Goal: Transaction & Acquisition: Purchase product/service

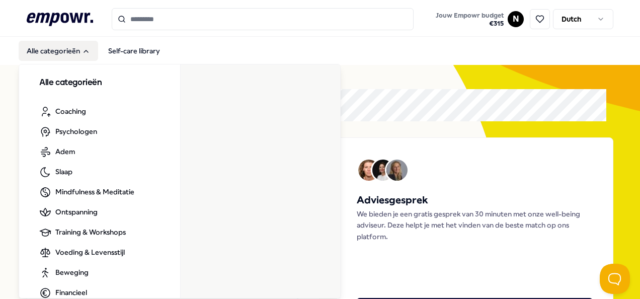
click at [86, 53] on icon "Main" at bounding box center [86, 51] width 8 height 8
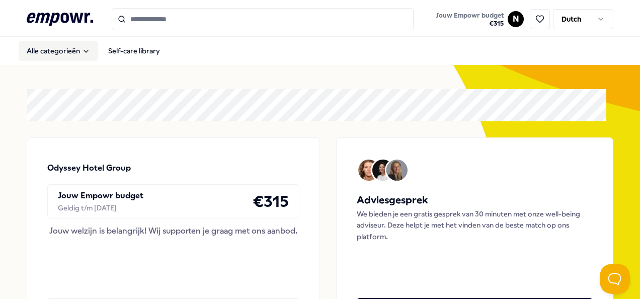
click at [89, 53] on icon "Main" at bounding box center [86, 51] width 8 height 8
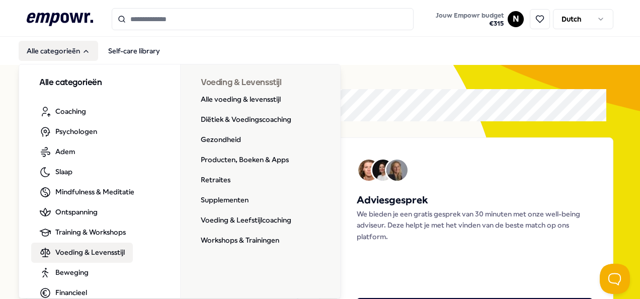
click at [105, 255] on span "Voeding & Levensstijl" at bounding box center [89, 252] width 69 height 11
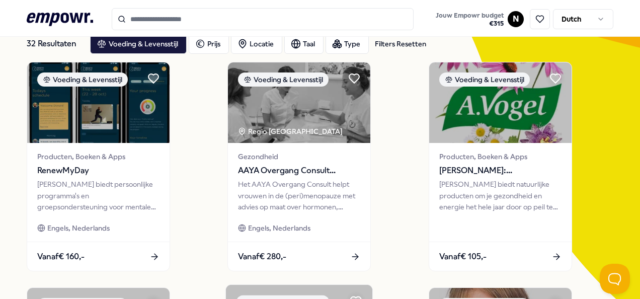
scroll to position [50, 0]
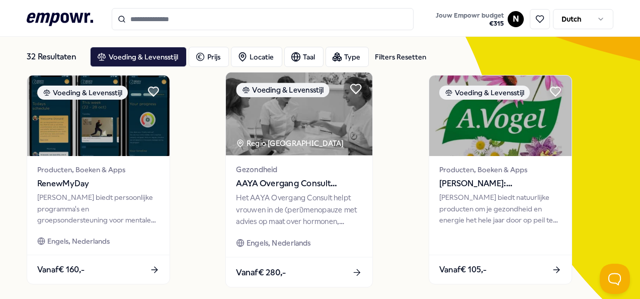
click at [306, 185] on span "AAYA Overgang Consult Gynaecoloog" at bounding box center [300, 183] width 126 height 13
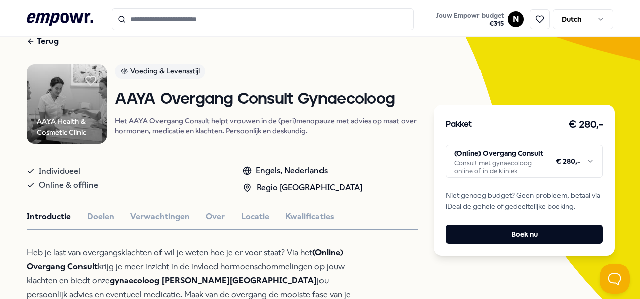
scroll to position [101, 0]
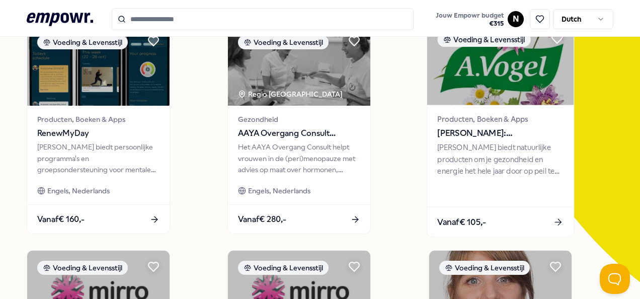
click at [450, 153] on div "[PERSON_NAME] biedt natuurlijke producten om je gezondheid en energie het hele …" at bounding box center [500, 159] width 126 height 35
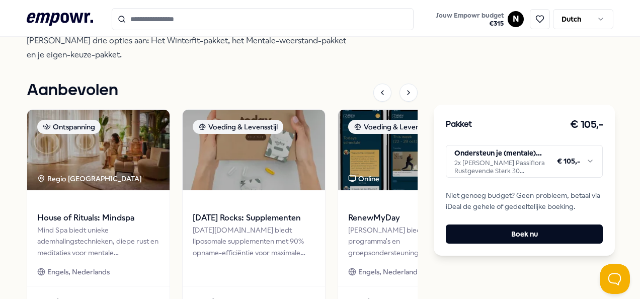
scroll to position [367, 0]
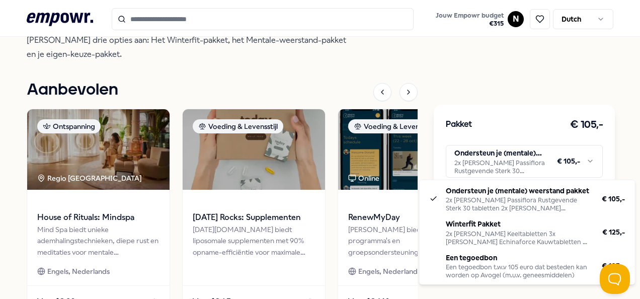
click at [584, 161] on html ".empowr-logo_svg__cls-1{fill:#03032f} Jouw Empowr budget € 315 N Dutch Alle cat…" at bounding box center [320, 149] width 640 height 299
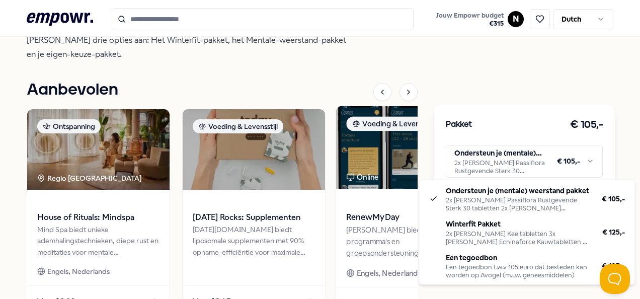
drag, startPoint x: 561, startPoint y: 118, endPoint x: 363, endPoint y: 109, distance: 197.5
click at [558, 118] on html ".empowr-logo_svg__cls-1{fill:#03032f} Jouw Empowr budget € 315 N Dutch Alle cat…" at bounding box center [320, 149] width 640 height 299
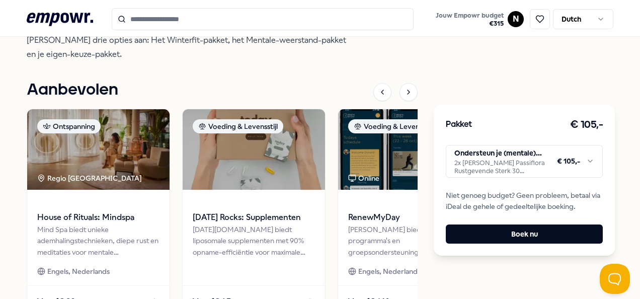
scroll to position [457, 0]
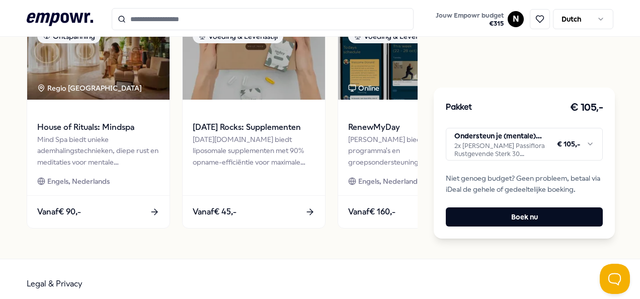
click at [584, 138] on html ".empowr-logo_svg__cls-1{fill:#03032f} Jouw Empowr budget € 315 N Dutch Alle cat…" at bounding box center [320, 149] width 640 height 299
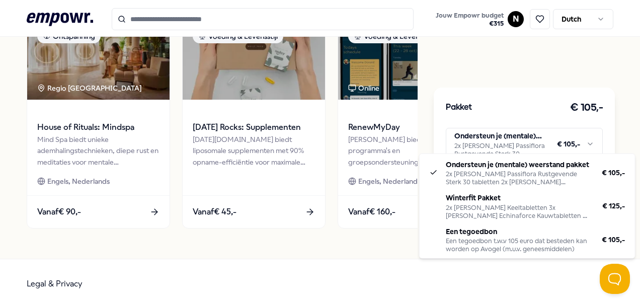
drag, startPoint x: 535, startPoint y: 241, endPoint x: 521, endPoint y: 237, distance: 15.1
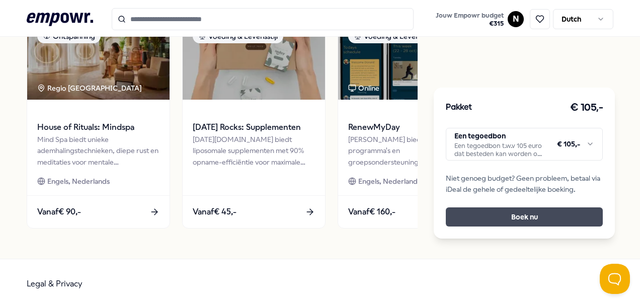
click at [523, 207] on button "Boek nu" at bounding box center [524, 216] width 157 height 19
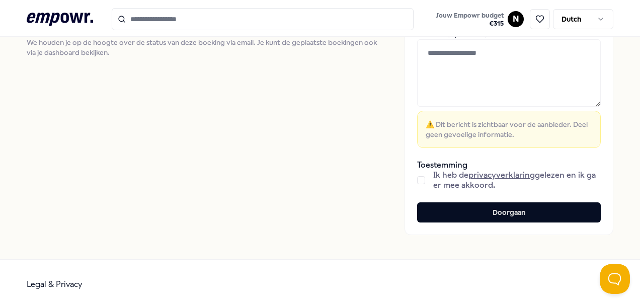
scroll to position [288, 0]
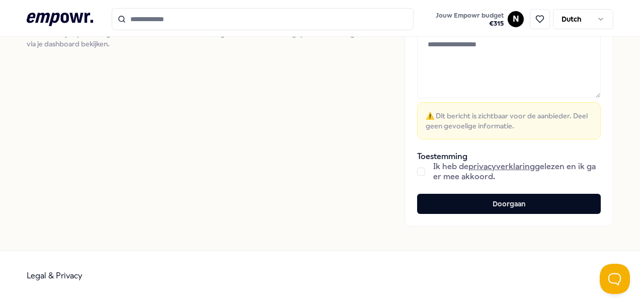
drag, startPoint x: 507, startPoint y: 206, endPoint x: 328, endPoint y: 126, distance: 196.5
click at [506, 206] on button "Doorgaan" at bounding box center [509, 204] width 184 height 20
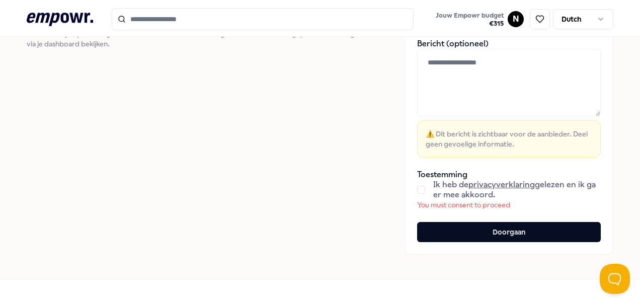
drag, startPoint x: 411, startPoint y: 186, endPoint x: 424, endPoint y: 192, distance: 14.4
click at [417, 186] on button "button" at bounding box center [421, 190] width 8 height 8
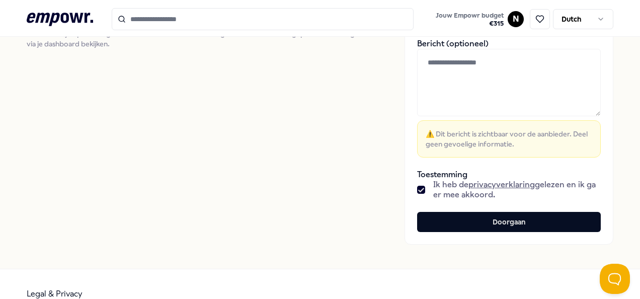
drag, startPoint x: 511, startPoint y: 225, endPoint x: 355, endPoint y: 148, distance: 173.8
click at [509, 224] on button "Doorgaan" at bounding box center [509, 222] width 184 height 20
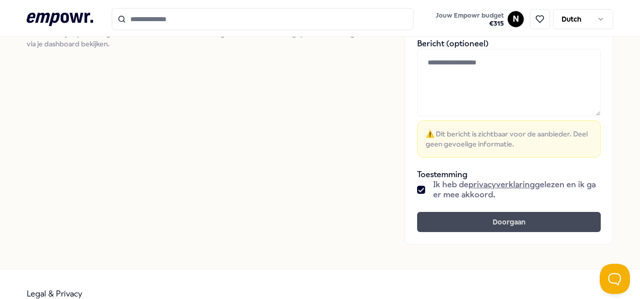
click at [485, 220] on button "Doorgaan" at bounding box center [509, 222] width 184 height 20
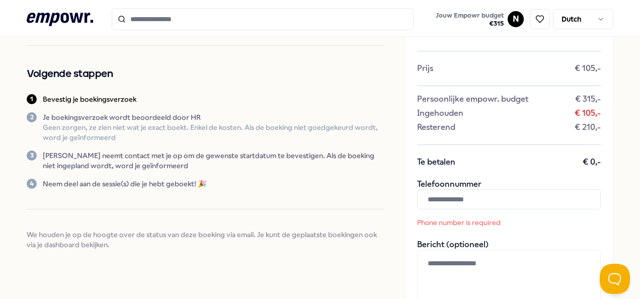
scroll to position [87, 0]
click at [462, 198] on input "text" at bounding box center [509, 200] width 184 height 20
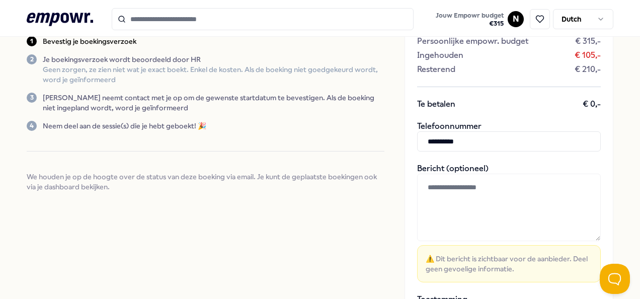
scroll to position [238, 0]
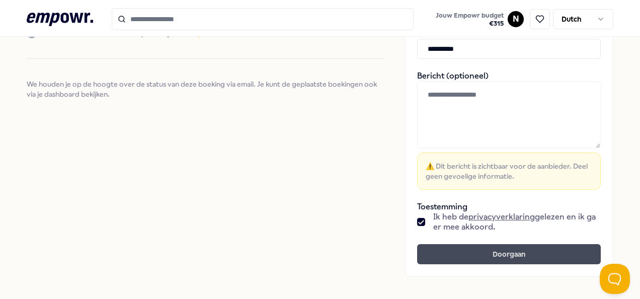
type input "**********"
click at [526, 259] on button "Doorgaan" at bounding box center [509, 254] width 184 height 20
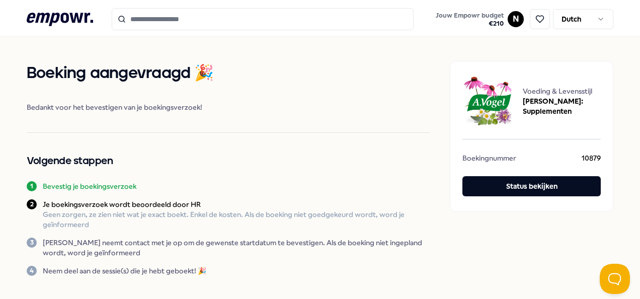
drag, startPoint x: 56, startPoint y: 15, endPoint x: 73, endPoint y: 22, distance: 18.3
click at [57, 16] on icon ".empowr-logo_svg__cls-1{fill:#03032f}" at bounding box center [60, 19] width 66 height 19
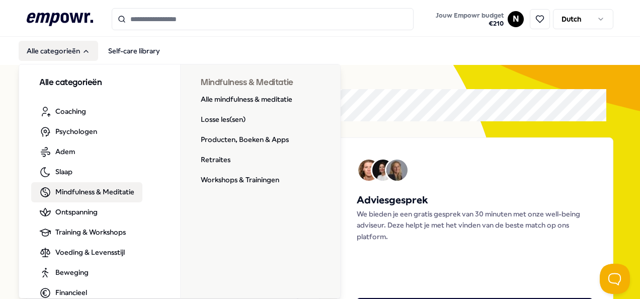
scroll to position [50, 0]
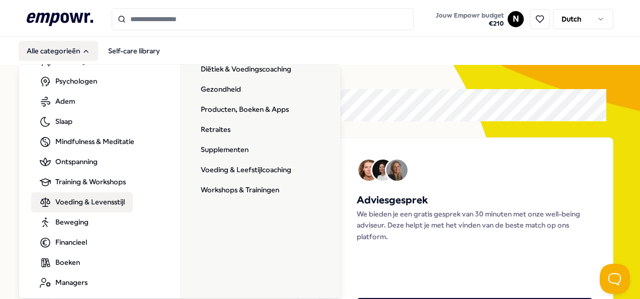
click at [90, 202] on span "Voeding & Levensstijl" at bounding box center [89, 201] width 69 height 11
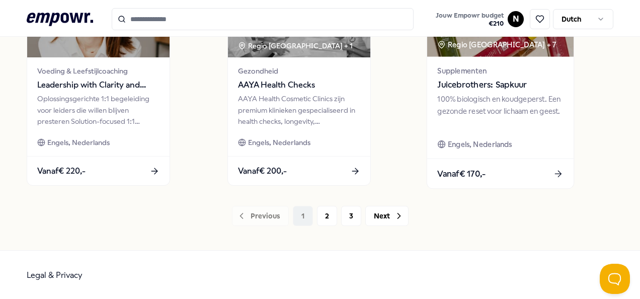
click at [501, 86] on span "Juicebrothers: Sapkuur" at bounding box center [500, 85] width 126 height 13
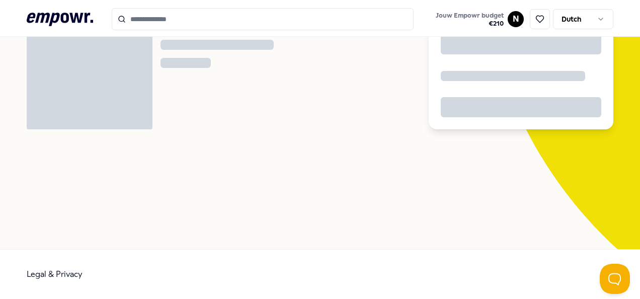
scroll to position [65, 0]
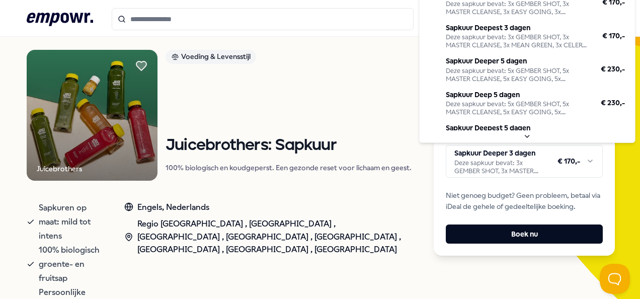
click at [590, 159] on html ".empowr-logo_svg__cls-1{fill:#03032f} Jouw Empowr budget € 210 N Dutch Alle cat…" at bounding box center [320, 149] width 640 height 299
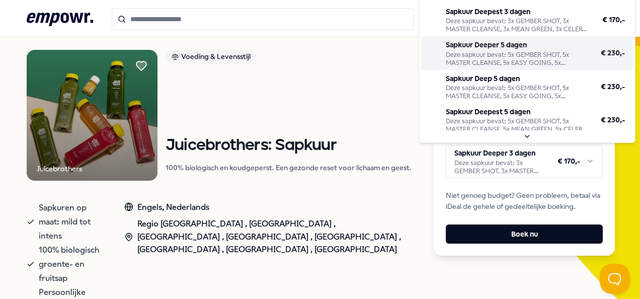
scroll to position [24, 0]
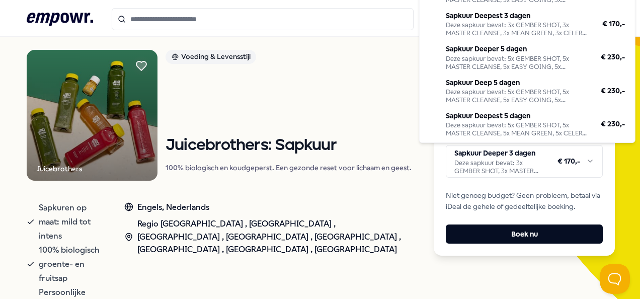
drag, startPoint x: 309, startPoint y: 276, endPoint x: 291, endPoint y: 251, distance: 30.4
click at [309, 274] on html ".empowr-logo_svg__cls-1{fill:#03032f} Jouw Empowr budget € 210 N Dutch Alle cat…" at bounding box center [320, 149] width 640 height 299
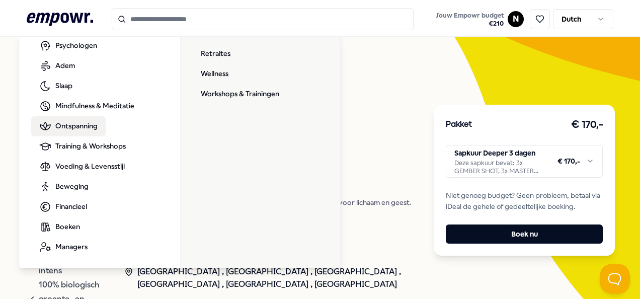
scroll to position [50, 0]
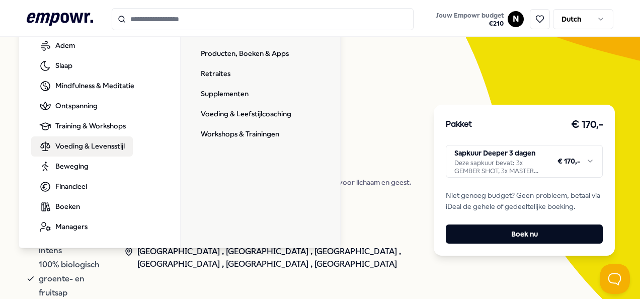
drag, startPoint x: 103, startPoint y: 149, endPoint x: 141, endPoint y: 153, distance: 38.4
click at [103, 150] on span "Voeding & Levensstijl" at bounding box center [89, 145] width 69 height 11
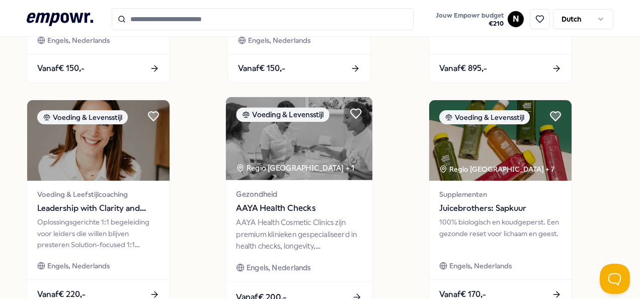
scroll to position [796, 0]
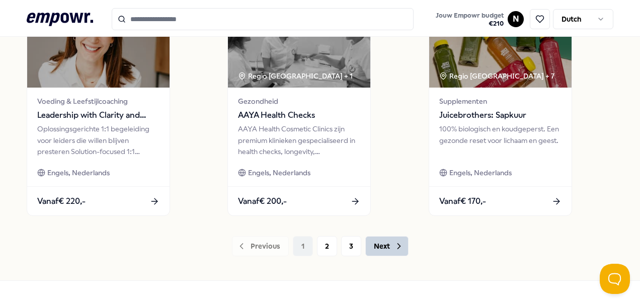
click at [380, 248] on button "Next" at bounding box center [386, 246] width 43 height 20
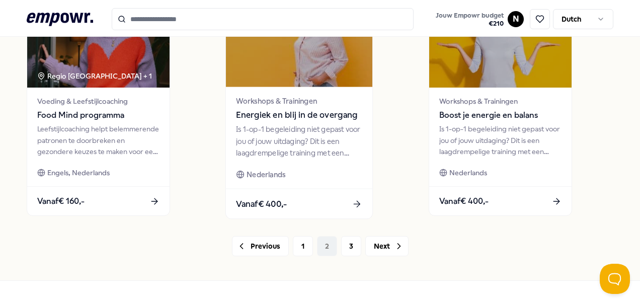
scroll to position [826, 0]
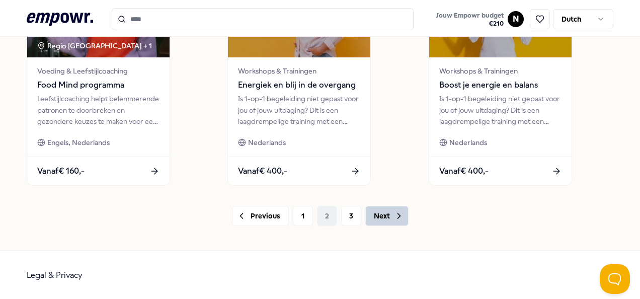
click at [373, 213] on button "Next" at bounding box center [386, 216] width 43 height 20
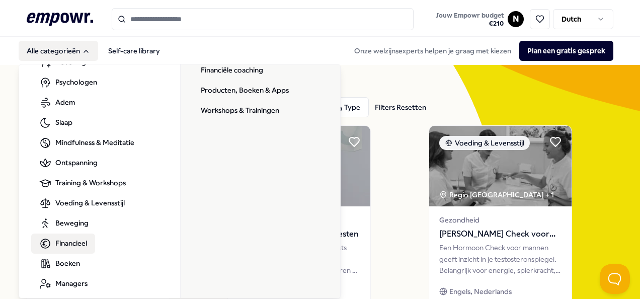
scroll to position [50, 0]
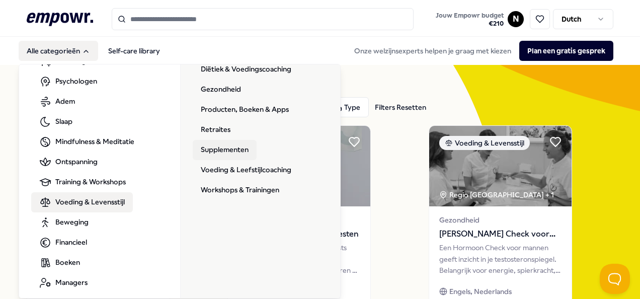
click at [229, 144] on link "Supplementen" at bounding box center [225, 150] width 64 height 20
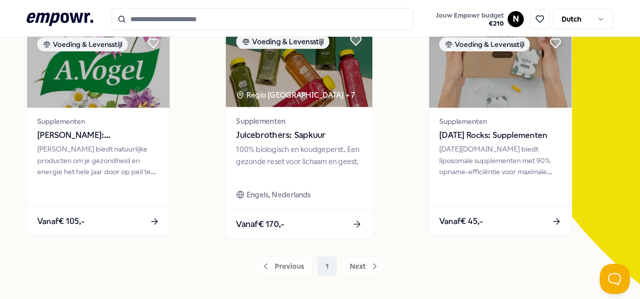
scroll to position [101, 0]
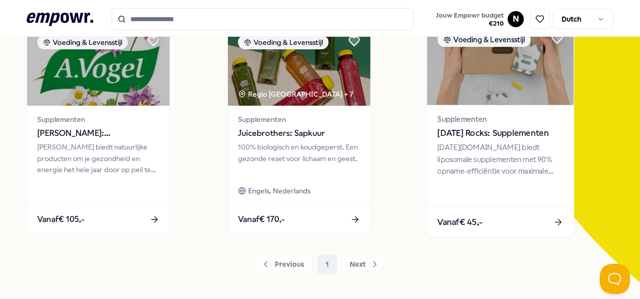
click at [504, 137] on span "[DATE] Rocks: Supplementen" at bounding box center [500, 133] width 126 height 13
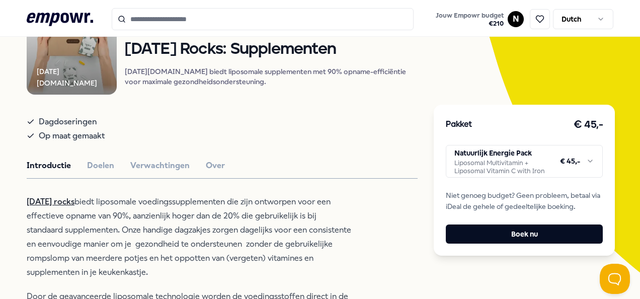
scroll to position [166, 0]
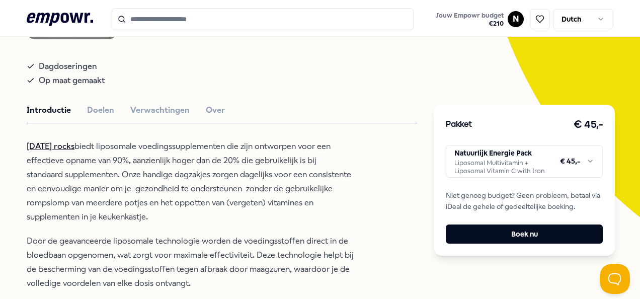
click at [591, 163] on html ".empowr-logo_svg__cls-1{fill:#03032f} Jouw Empowr budget € 210 N Dutch Alle cat…" at bounding box center [320, 149] width 640 height 299
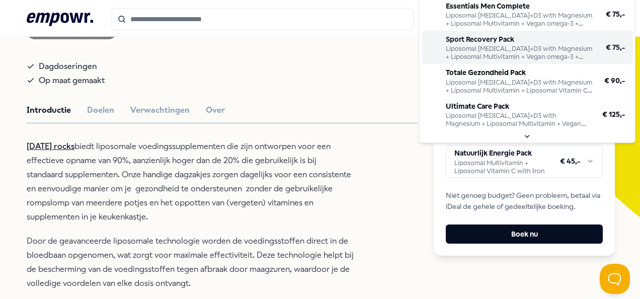
scroll to position [91, 0]
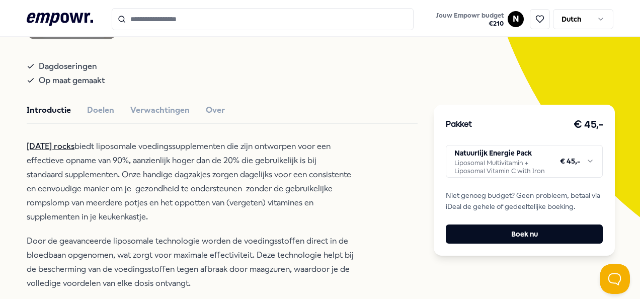
drag, startPoint x: 264, startPoint y: 181, endPoint x: 211, endPoint y: 128, distance: 74.4
click at [264, 180] on html ".empowr-logo_svg__cls-1{fill:#03032f} Jouw Empowr budget € 210 N Dutch Alle cat…" at bounding box center [320, 149] width 640 height 299
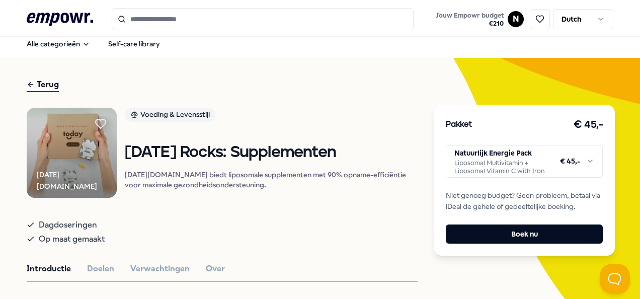
scroll to position [0, 0]
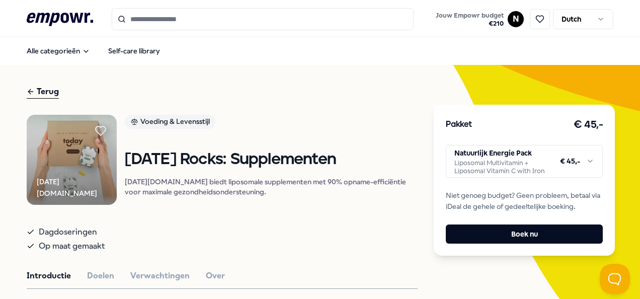
click at [162, 20] on input "Search for products, categories or subcategories" at bounding box center [263, 19] width 302 height 22
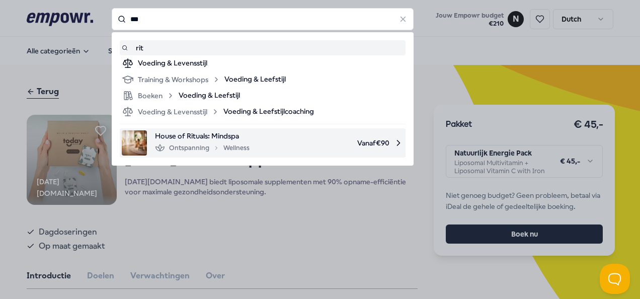
click at [240, 134] on span "House of Rituals: Mindspa" at bounding box center [202, 135] width 95 height 11
type input "***"
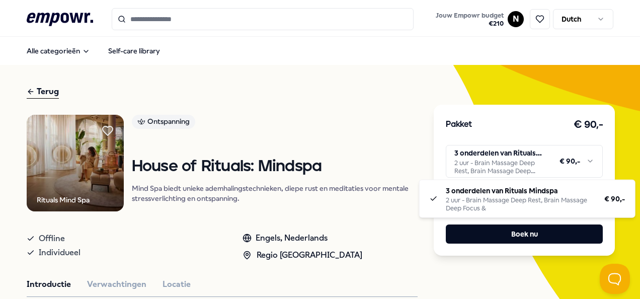
click at [590, 158] on html ".empowr-logo_svg__cls-1{fill:#03032f} Jouw Empowr budget € 210 N Dutch Alle cat…" at bounding box center [320, 149] width 640 height 299
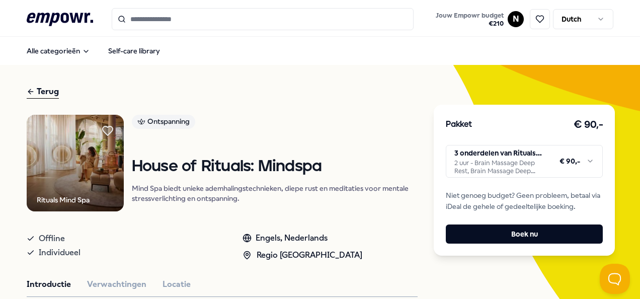
click at [590, 159] on html ".empowr-logo_svg__cls-1{fill:#03032f} Jouw Empowr budget € 210 N Dutch Alle cat…" at bounding box center [320, 149] width 640 height 299
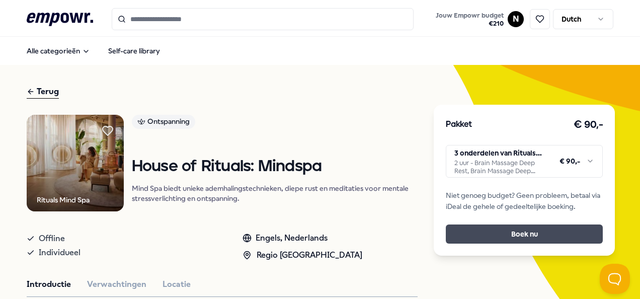
click at [556, 236] on button "Boek nu" at bounding box center [524, 234] width 157 height 19
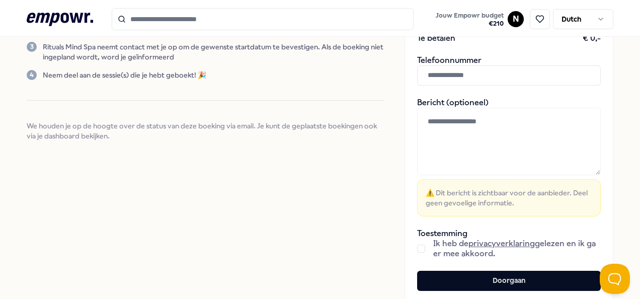
scroll to position [201, 0]
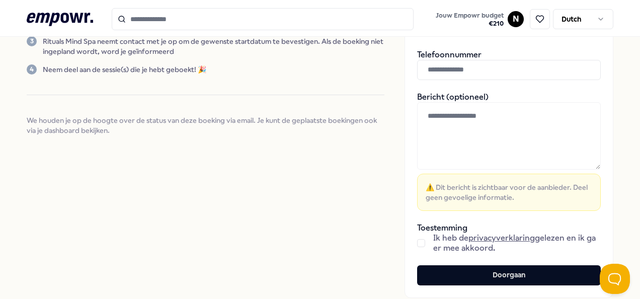
drag, startPoint x: 414, startPoint y: 240, endPoint x: 437, endPoint y: 239, distance: 23.2
click at [421, 242] on div "Ik heb de privacyverklaring gelezen en ik ga er mee akkoord." at bounding box center [509, 243] width 184 height 20
click at [417, 245] on button "button" at bounding box center [421, 243] width 8 height 8
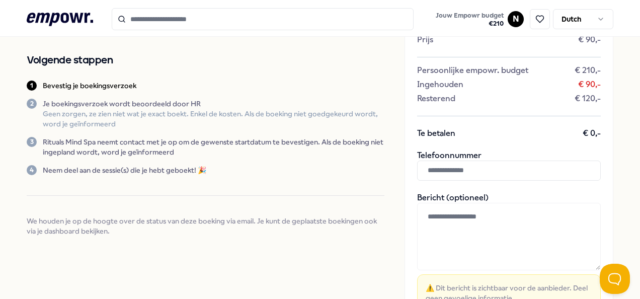
drag, startPoint x: 455, startPoint y: 170, endPoint x: 478, endPoint y: 174, distance: 24.0
click at [456, 170] on input "text" at bounding box center [509, 171] width 184 height 20
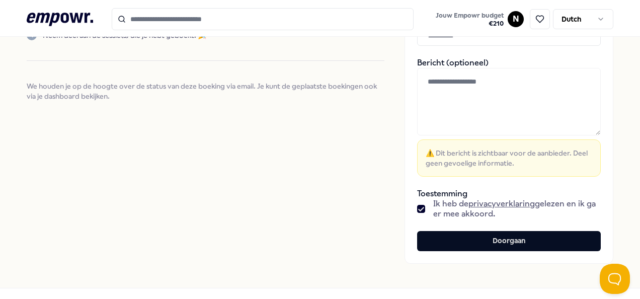
scroll to position [252, 0]
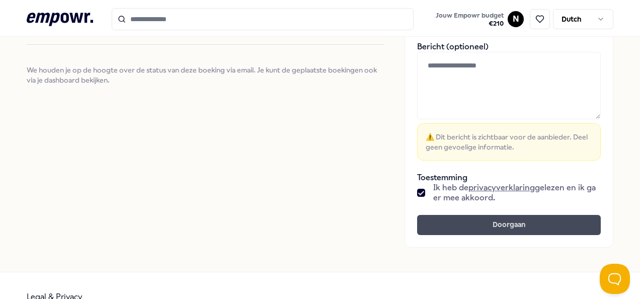
type input "**********"
click at [504, 225] on button "Doorgaan" at bounding box center [509, 225] width 184 height 20
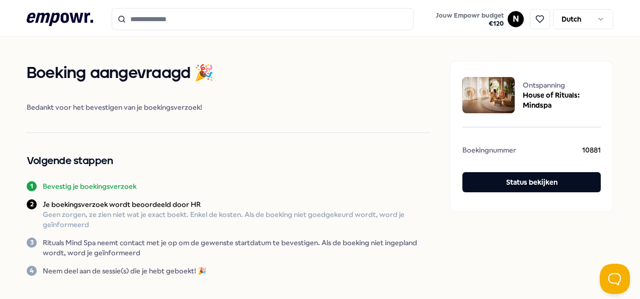
click at [496, 99] on img at bounding box center [489, 95] width 52 height 36
drag, startPoint x: 519, startPoint y: 93, endPoint x: 520, endPoint y: 134, distance: 41.3
click at [523, 97] on span "House of Rituals: Mindspa" at bounding box center [562, 100] width 78 height 20
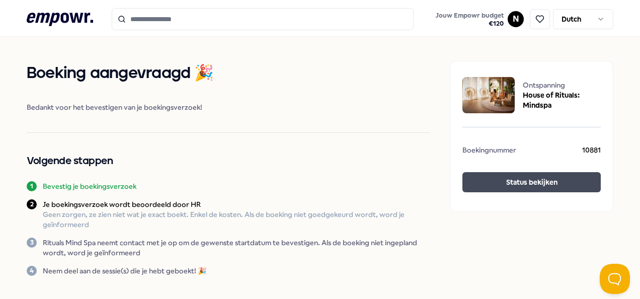
click at [501, 183] on button "Status bekijken" at bounding box center [532, 182] width 138 height 20
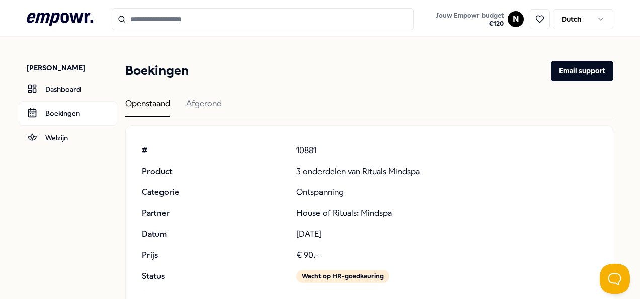
click at [172, 15] on input "Search for products, categories or subcategories" at bounding box center [263, 19] width 302 height 22
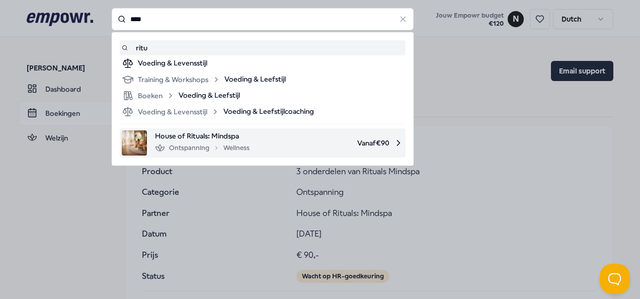
click at [174, 148] on div "Ontspanning Wellness" at bounding box center [202, 148] width 95 height 12
type input "****"
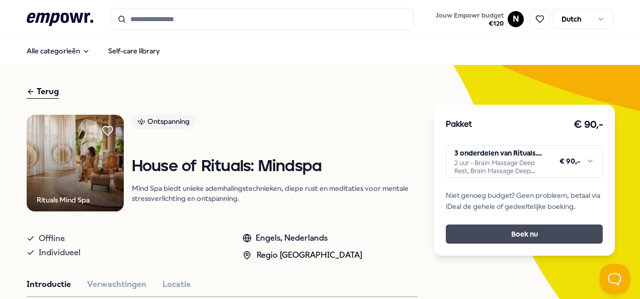
click at [517, 231] on button "Boek nu" at bounding box center [524, 234] width 157 height 19
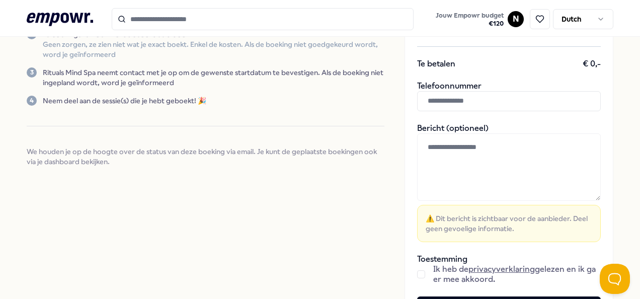
scroll to position [252, 0]
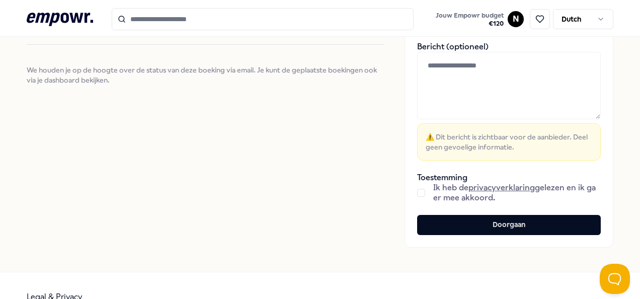
click at [417, 190] on button "button" at bounding box center [421, 193] width 8 height 8
click at [503, 223] on button "Doorgaan" at bounding box center [509, 225] width 184 height 20
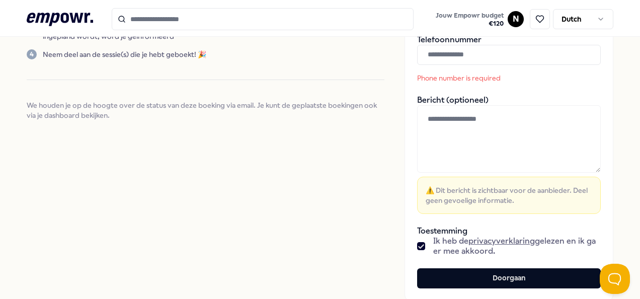
scroll to position [201, 0]
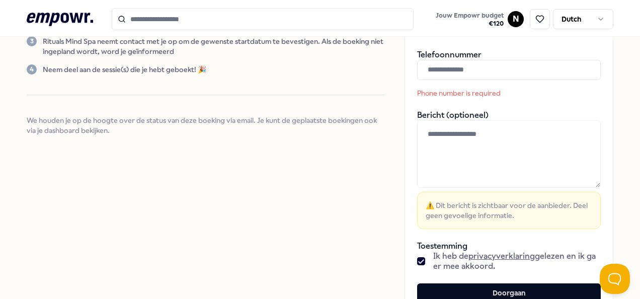
click at [454, 70] on input "text" at bounding box center [509, 70] width 184 height 20
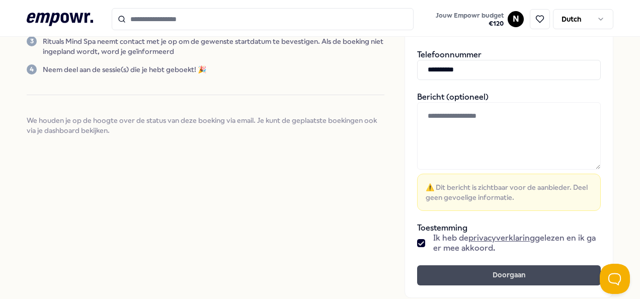
type input "**********"
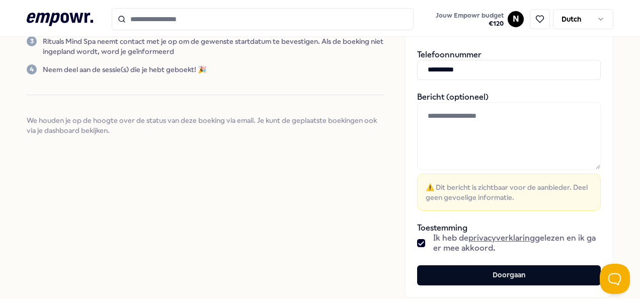
click at [506, 275] on button "Doorgaan" at bounding box center [509, 275] width 184 height 20
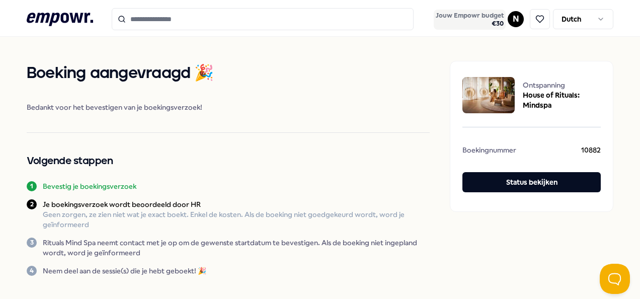
click at [485, 21] on span "€ 30" at bounding box center [470, 24] width 68 height 8
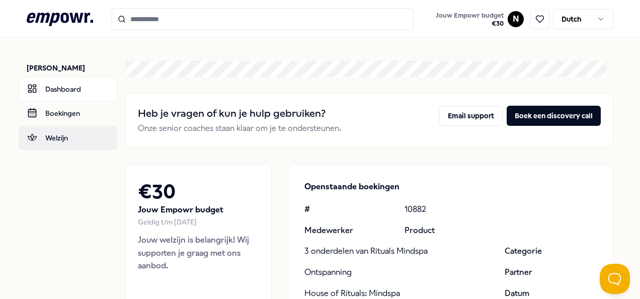
drag, startPoint x: 73, startPoint y: 135, endPoint x: 110, endPoint y: 132, distance: 36.9
click at [73, 135] on link "Welzijn" at bounding box center [68, 138] width 99 height 24
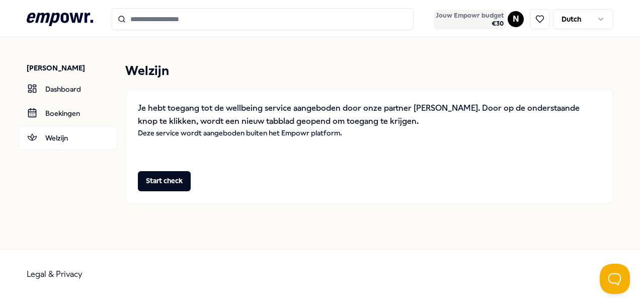
click at [486, 15] on span "Jouw Empowr budget" at bounding box center [470, 16] width 68 height 8
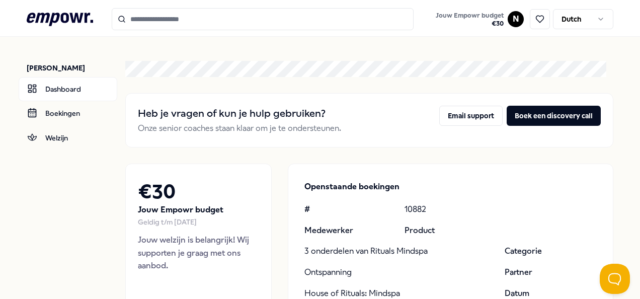
scroll to position [101, 0]
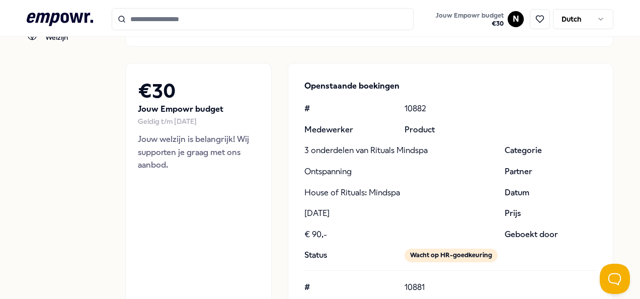
drag, startPoint x: 174, startPoint y: 116, endPoint x: 207, endPoint y: 119, distance: 32.8
click at [175, 117] on div "Geldig t/m [DATE]" at bounding box center [198, 121] width 121 height 11
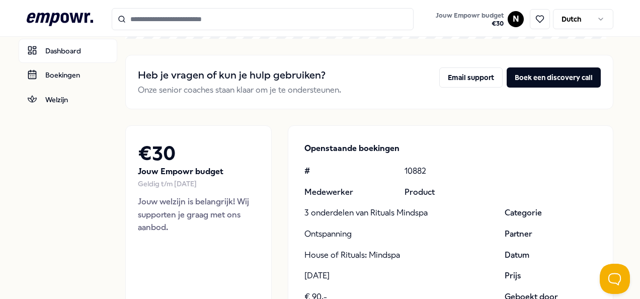
scroll to position [0, 0]
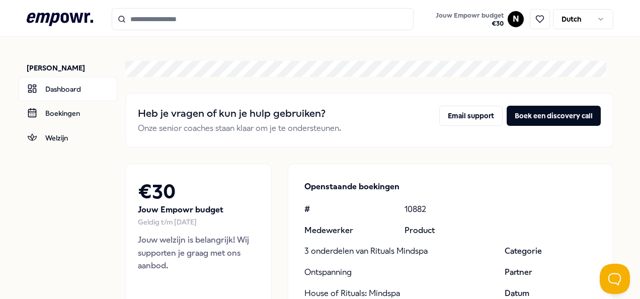
drag, startPoint x: 71, startPoint y: 12, endPoint x: 76, endPoint y: 16, distance: 6.1
click at [71, 12] on icon ".empowr-logo_svg__cls-1{fill:#03032f}" at bounding box center [60, 19] width 66 height 19
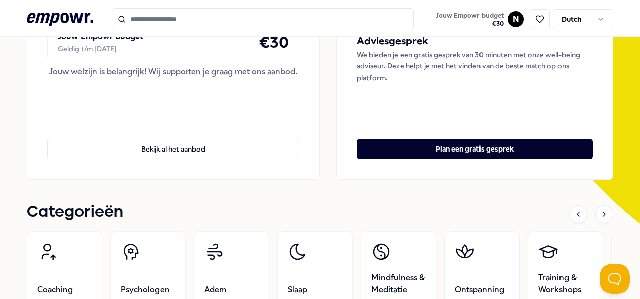
scroll to position [201, 0]
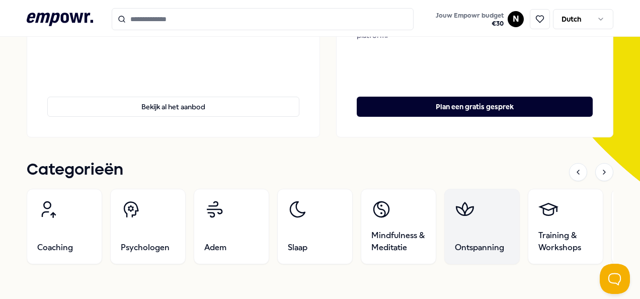
click at [500, 252] on span "Ontspanning" at bounding box center [479, 248] width 49 height 12
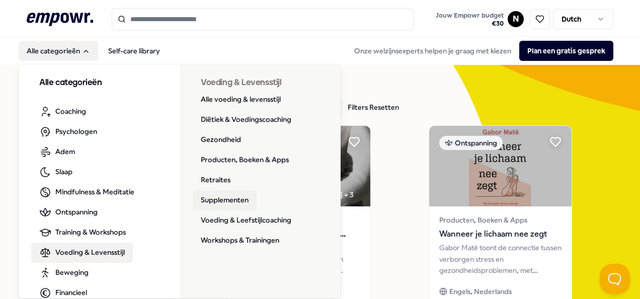
click at [244, 204] on link "Supplementen" at bounding box center [225, 200] width 64 height 20
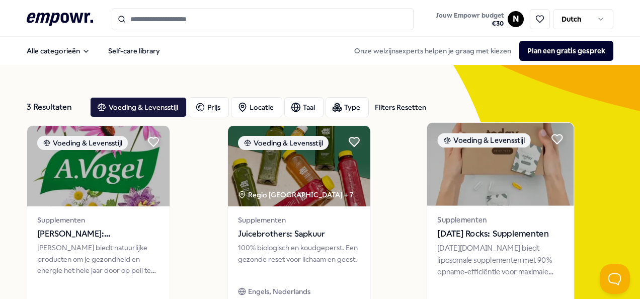
click at [490, 244] on div "[DATE][DOMAIN_NAME] biedt liposomale supplementen met 90% opname-efficiëntie vo…" at bounding box center [500, 260] width 126 height 35
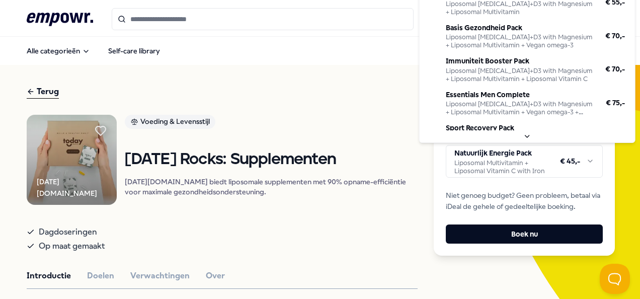
click at [591, 167] on html ".empowr-logo_svg__cls-1{fill:#03032f} Jouw Empowr budget € 30 N Dutch Alle cate…" at bounding box center [320, 149] width 640 height 299
click at [336, 113] on html ".empowr-logo_svg__cls-1{fill:#03032f} Jouw Empowr budget € 30 N Dutch Alle cate…" at bounding box center [320, 149] width 640 height 299
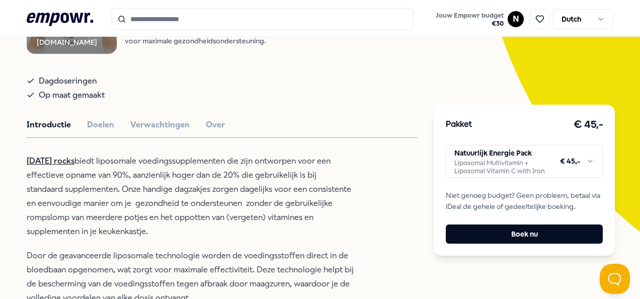
scroll to position [252, 0]
